Goal: Task Accomplishment & Management: Use online tool/utility

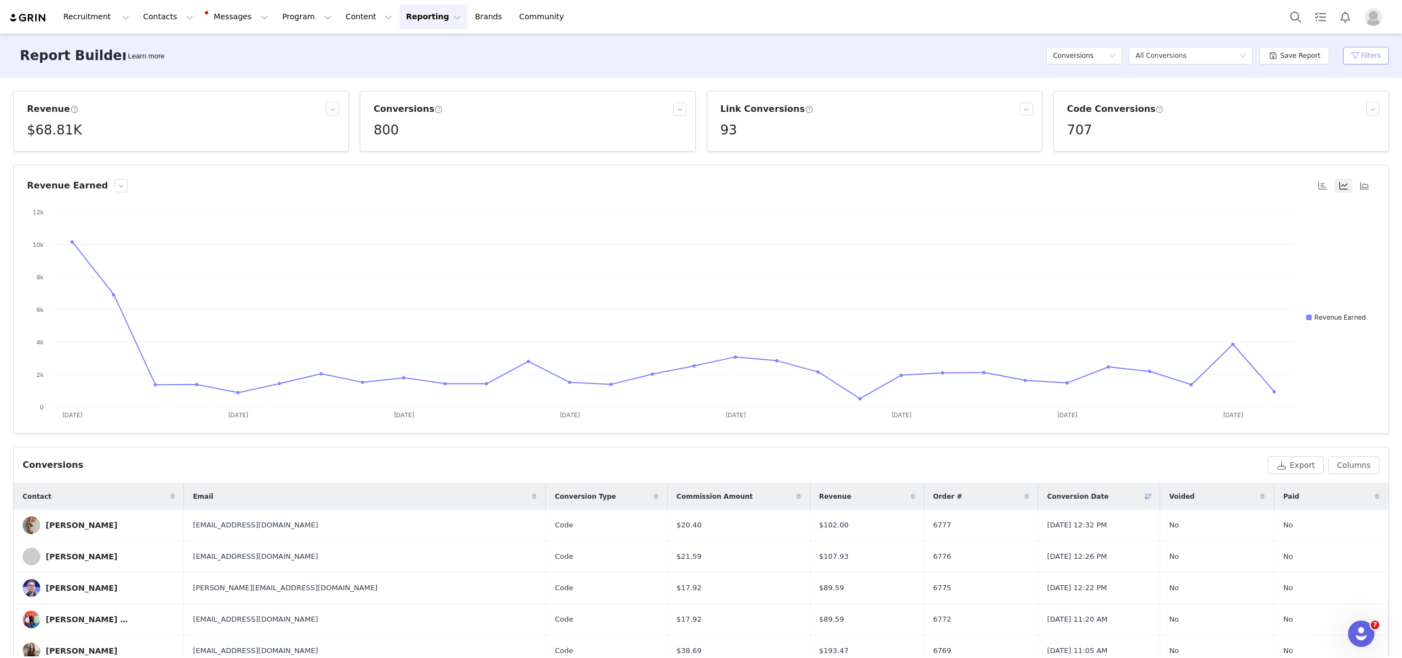
click at [1376, 57] on button "Filters" at bounding box center [1366, 56] width 46 height 18
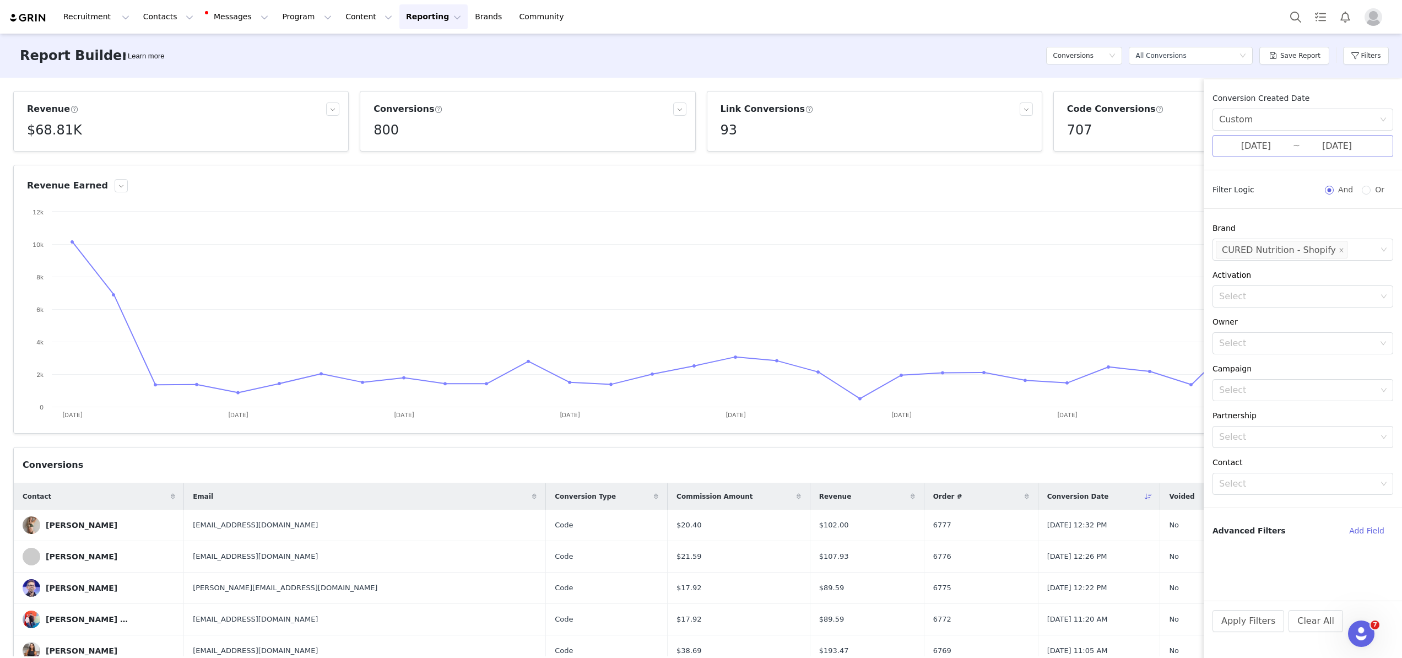
click at [1262, 149] on input "[DATE]" at bounding box center [1256, 146] width 74 height 14
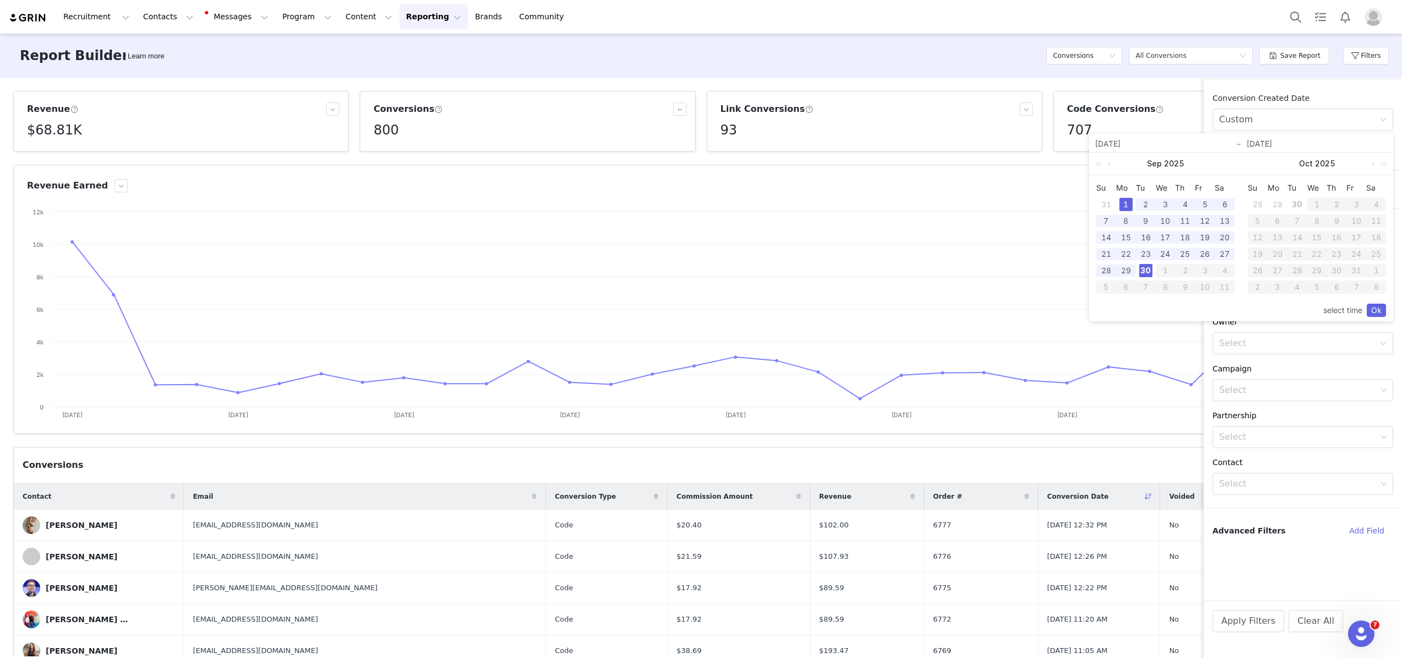
click at [1125, 200] on div "1" at bounding box center [1125, 204] width 13 height 13
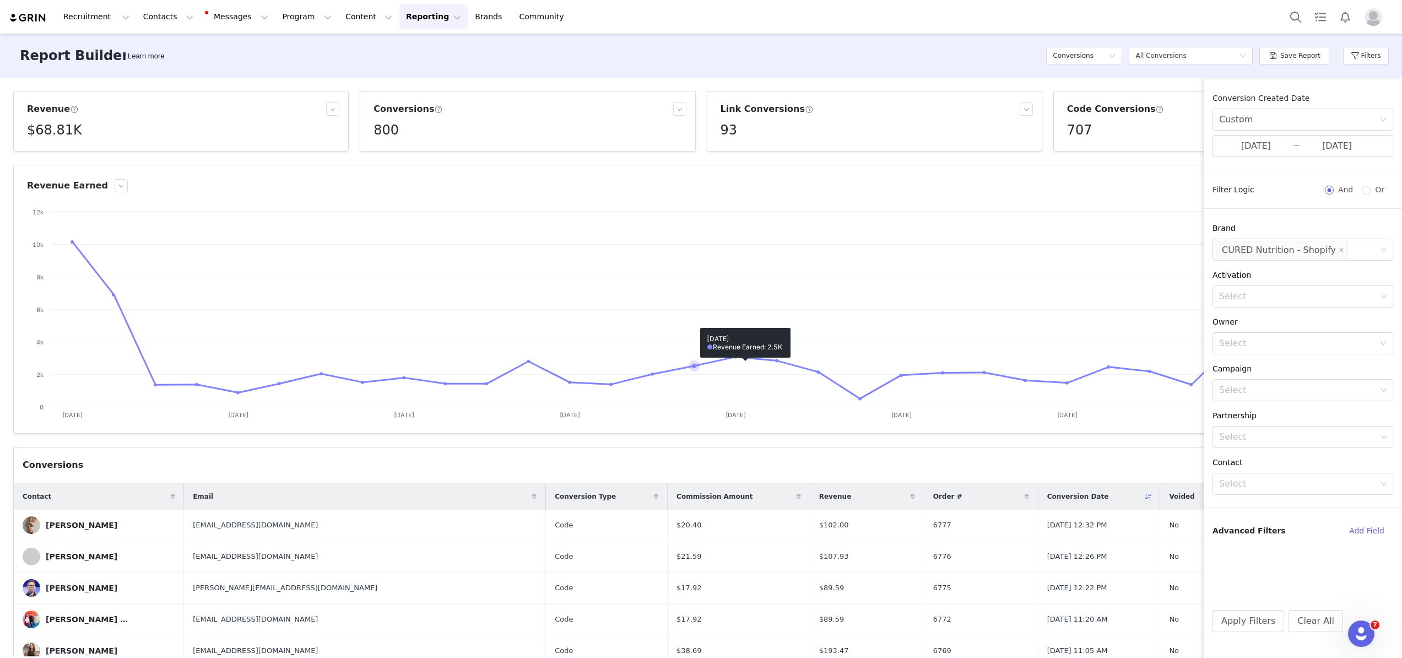
click at [696, 221] on rect at bounding box center [701, 316] width 1348 height 220
click at [1371, 59] on button "Filters" at bounding box center [1366, 56] width 46 height 18
